Goal: Transaction & Acquisition: Purchase product/service

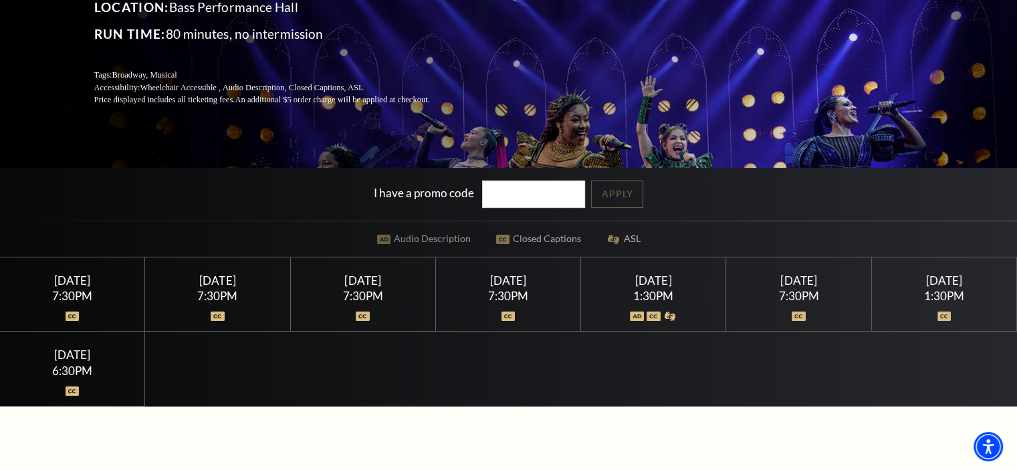
click at [524, 198] on input "I have a promo code" at bounding box center [533, 194] width 103 height 27
type input "19160"
click at [622, 197] on link "Apply" at bounding box center [617, 194] width 52 height 27
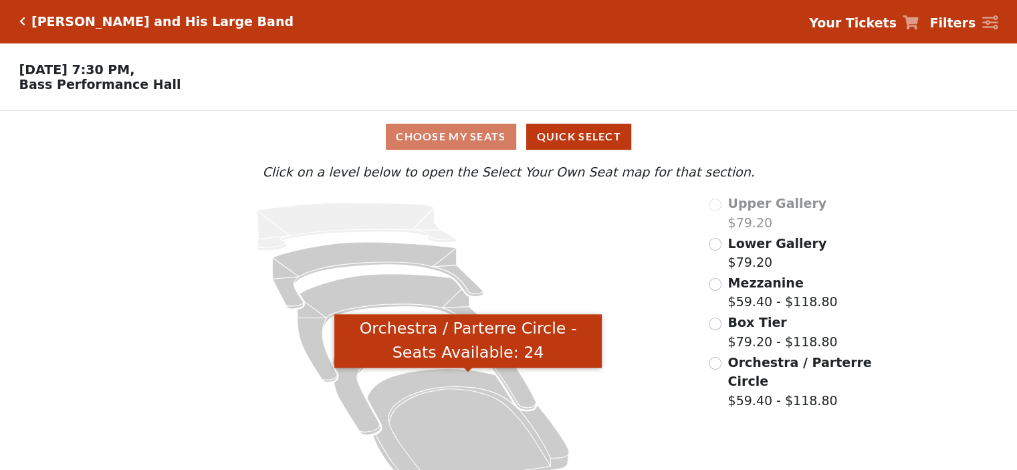
click at [456, 400] on icon "Orchestra / Parterre Circle - Seats Available: 24" at bounding box center [468, 429] width 202 height 122
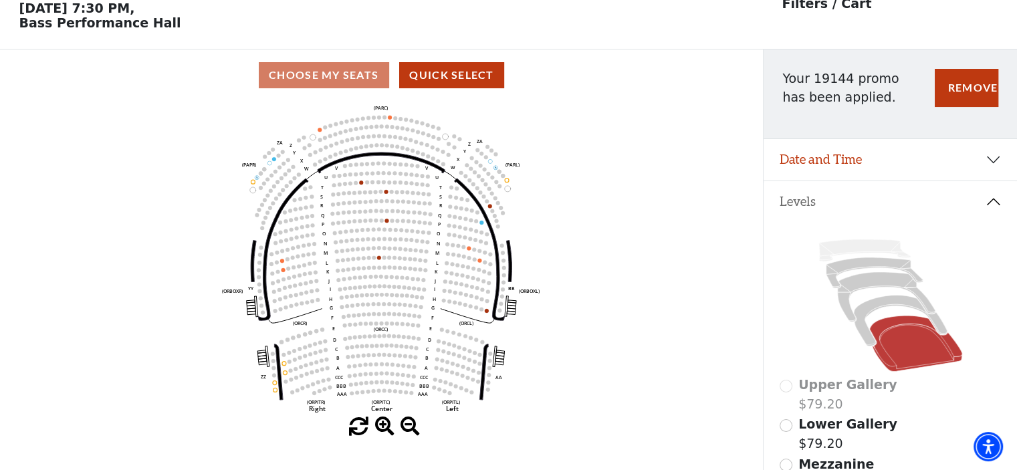
scroll to position [62, 0]
